Goal: Information Seeking & Learning: Find specific fact

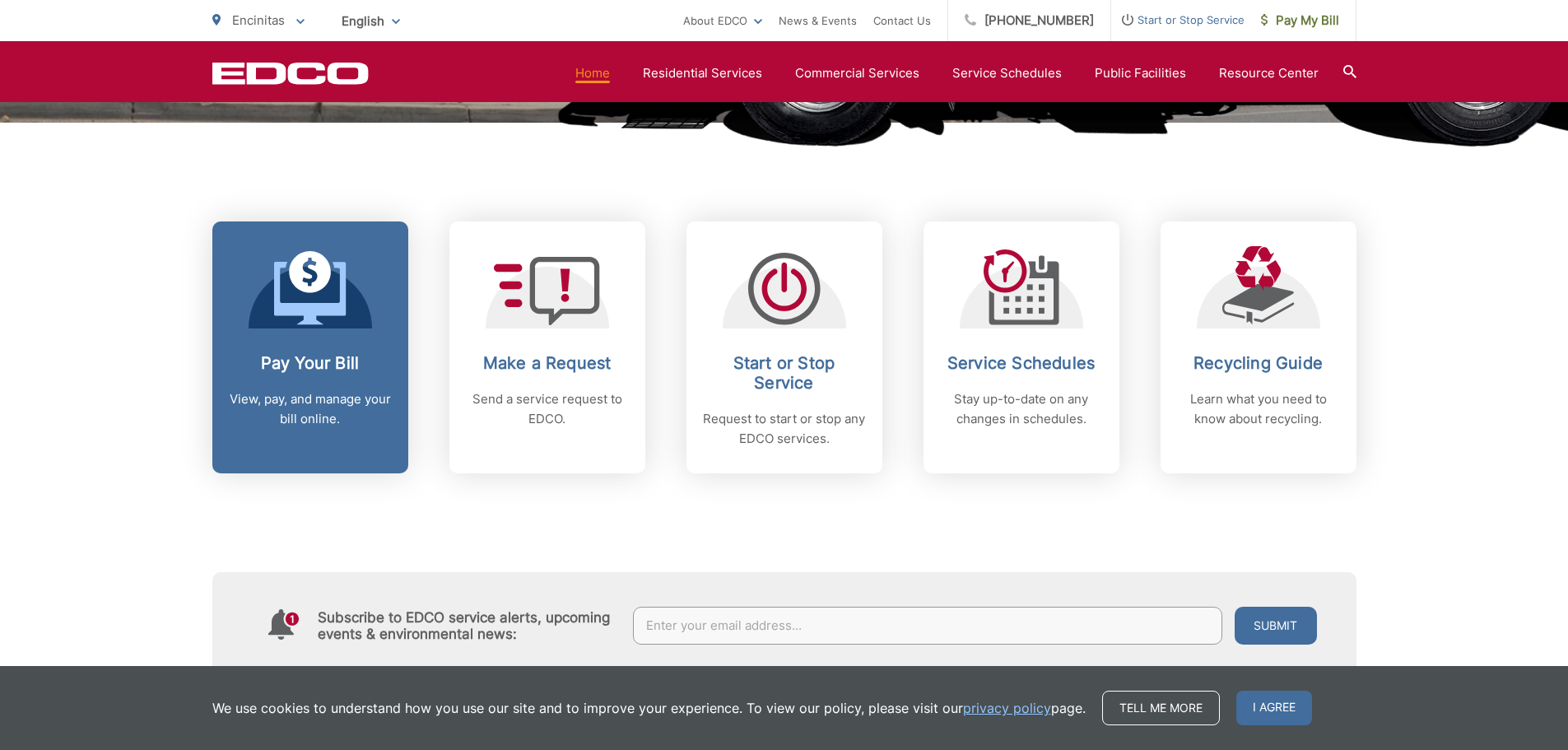
scroll to position [741, 0]
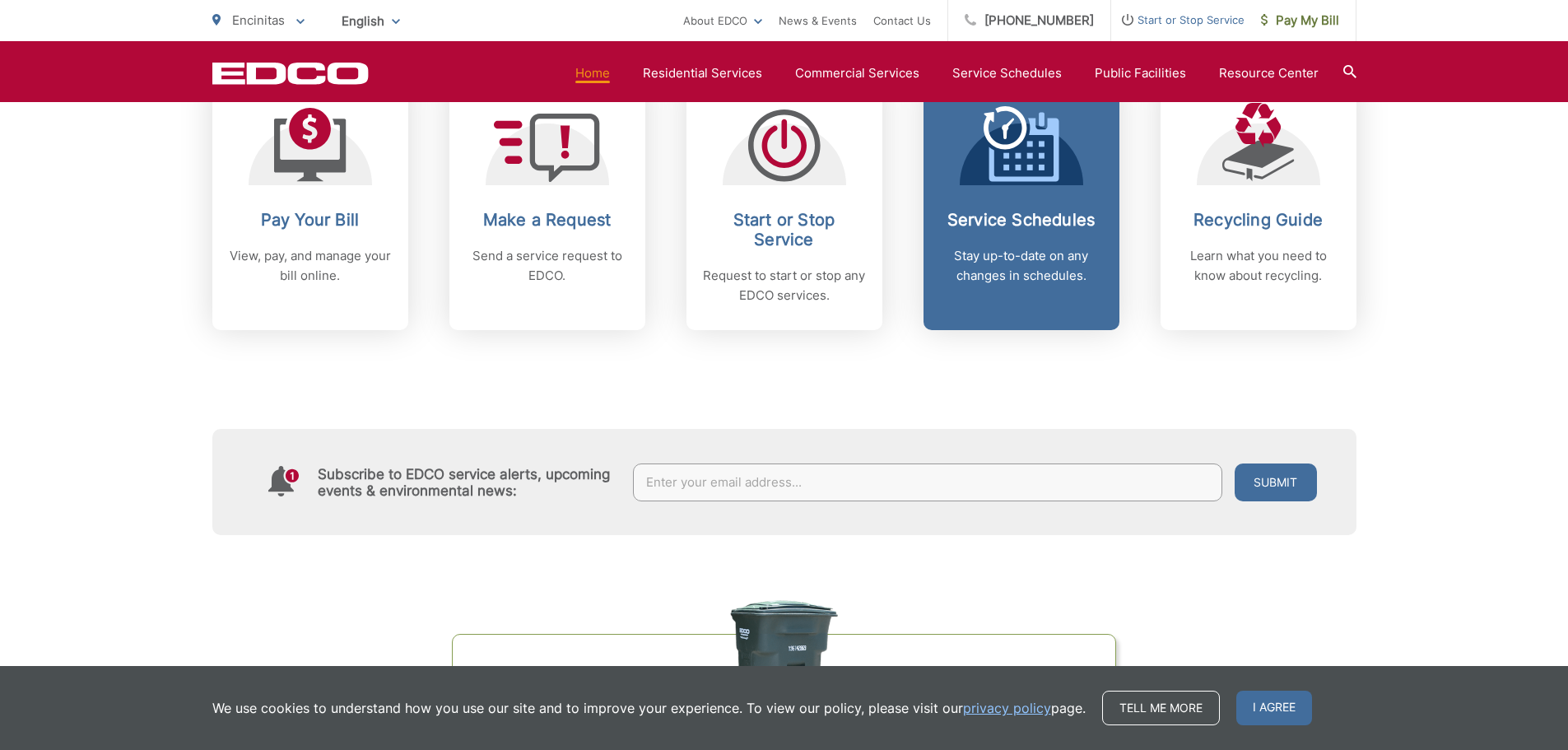
click at [1032, 221] on h2 "Service Schedules" at bounding box center [1021, 220] width 163 height 20
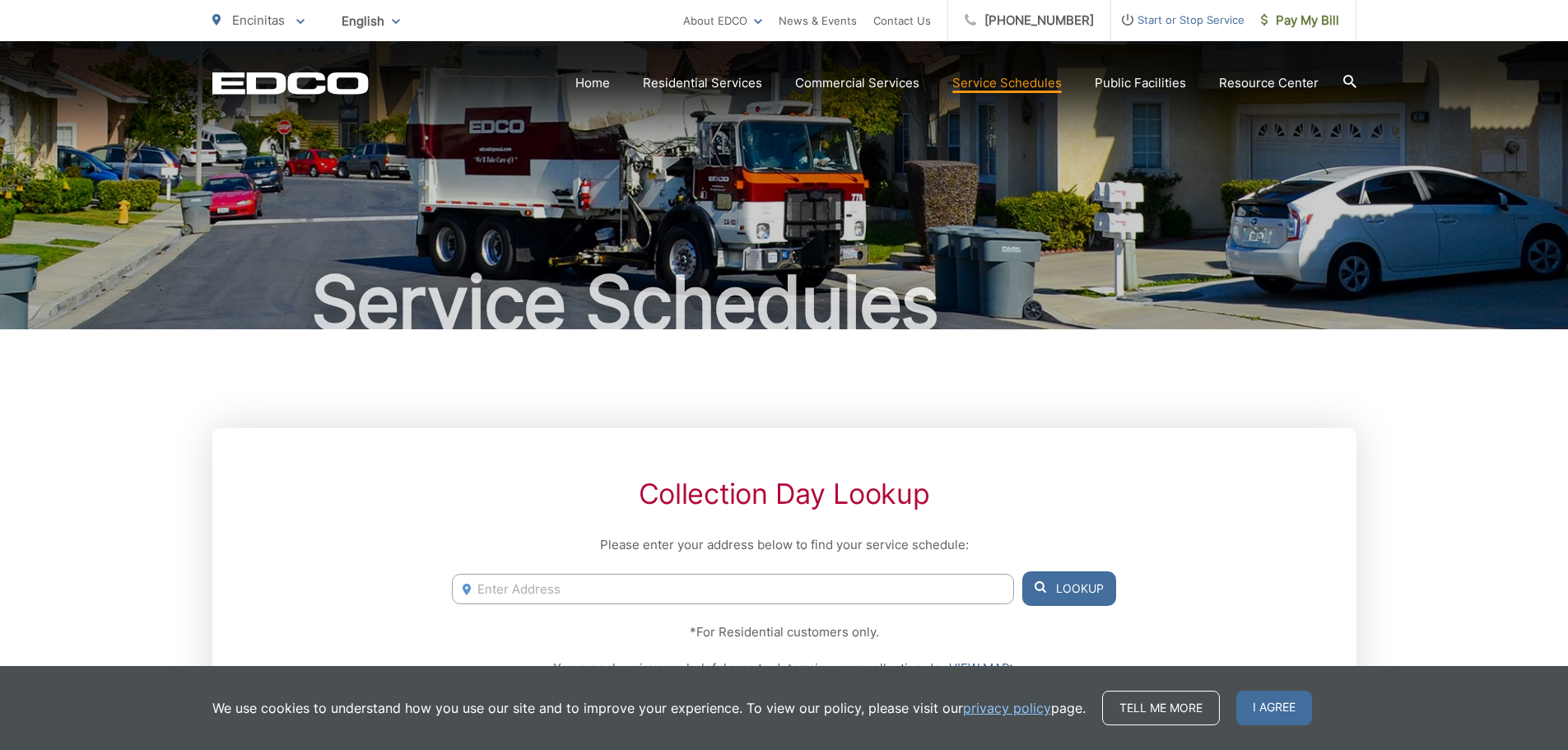
click at [587, 595] on input "Enter Address" at bounding box center [733, 589] width 561 height 30
click at [583, 625] on li "[STREET_ADDRESS]" at bounding box center [733, 623] width 561 height 25
type input "[STREET_ADDRESS]"
click at [1098, 588] on button "Lookup" at bounding box center [1069, 589] width 94 height 35
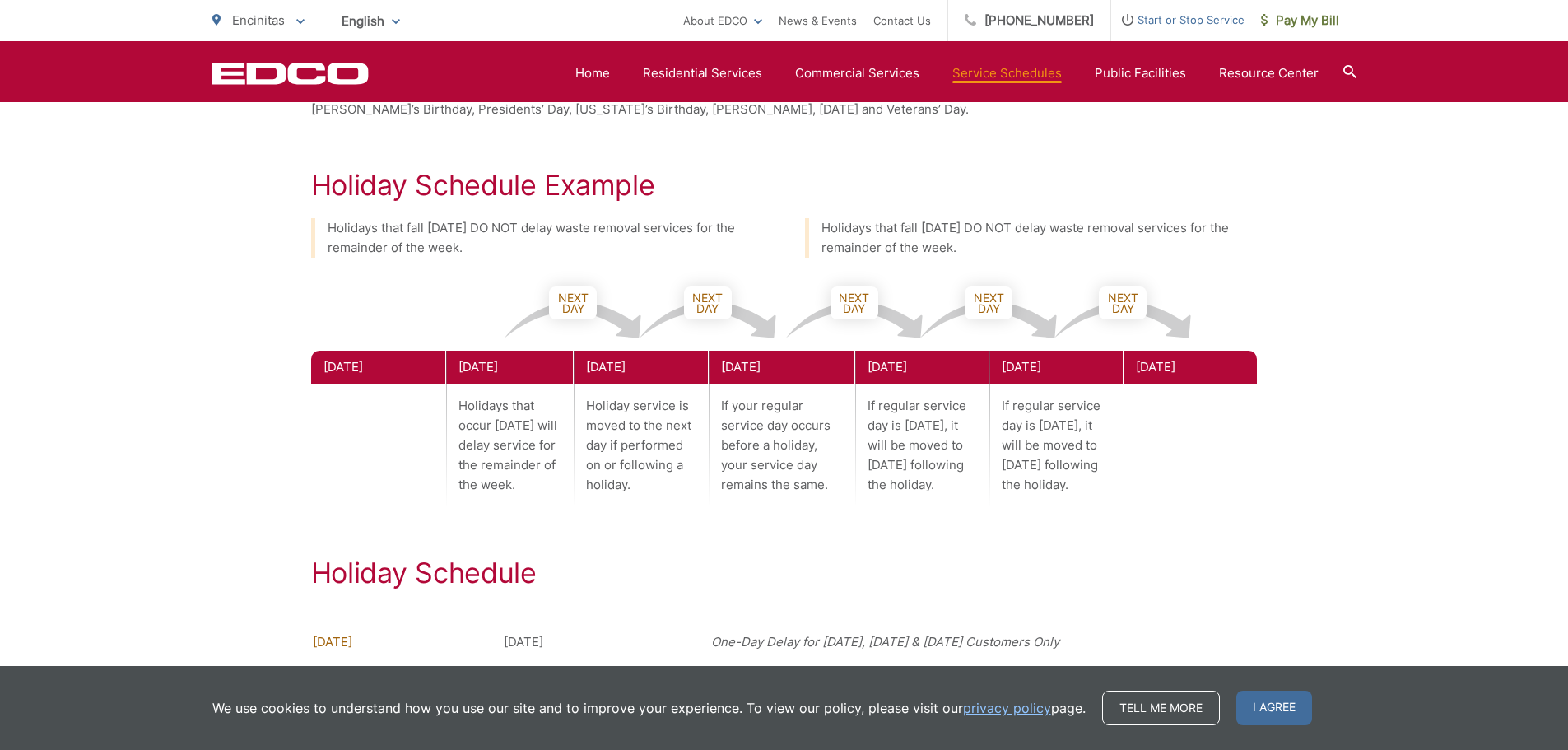
scroll to position [822, 0]
